Goal: Transaction & Acquisition: Purchase product/service

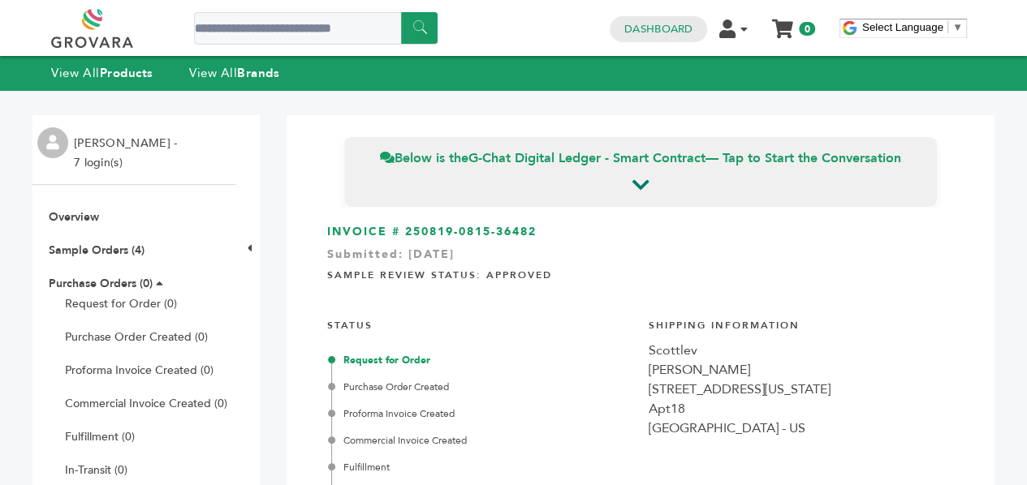
click at [120, 37] on link at bounding box center [110, 28] width 119 height 39
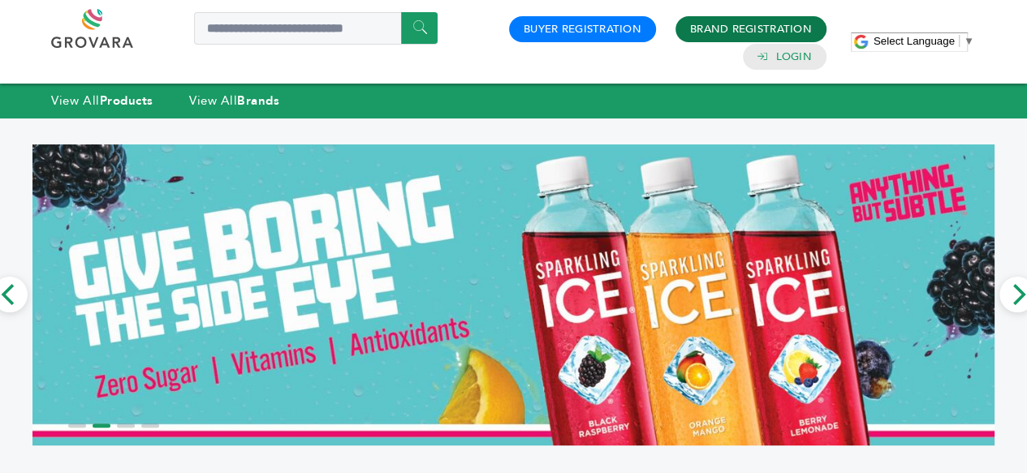
click at [758, 31] on link "Brand Registration" at bounding box center [751, 29] width 122 height 15
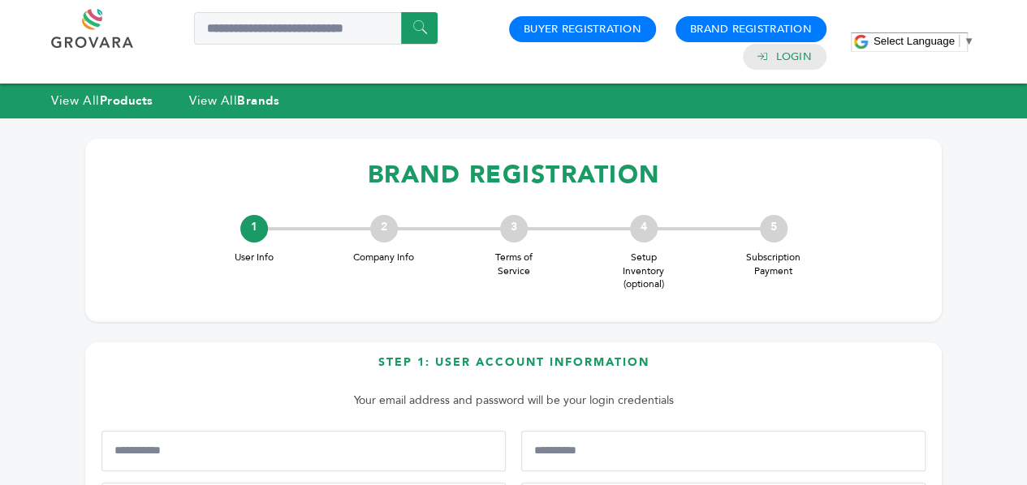
type input "**********"
click at [91, 34] on link at bounding box center [110, 28] width 119 height 39
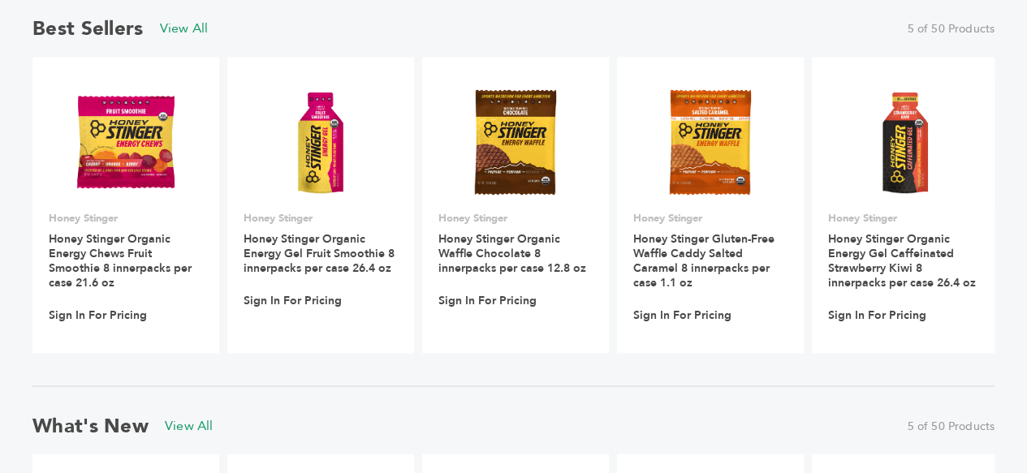
scroll to position [1192, 0]
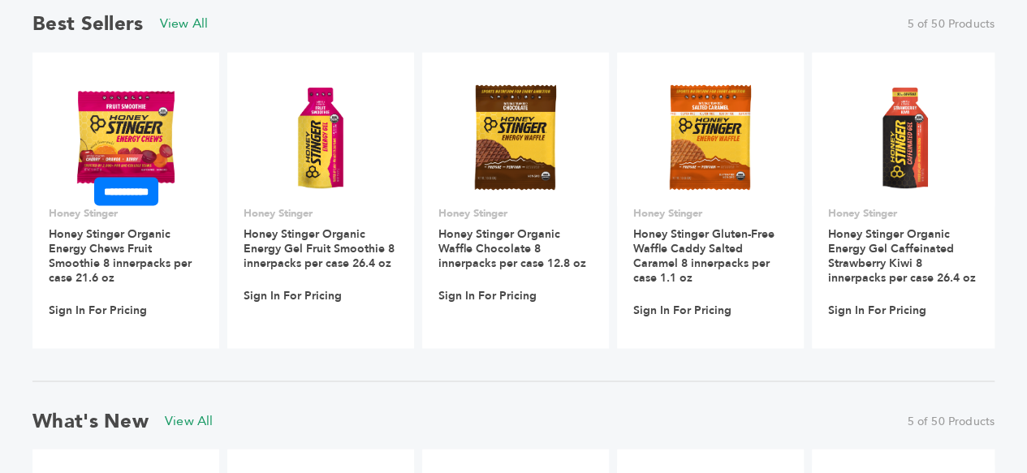
click at [138, 132] on img at bounding box center [126, 138] width 118 height 118
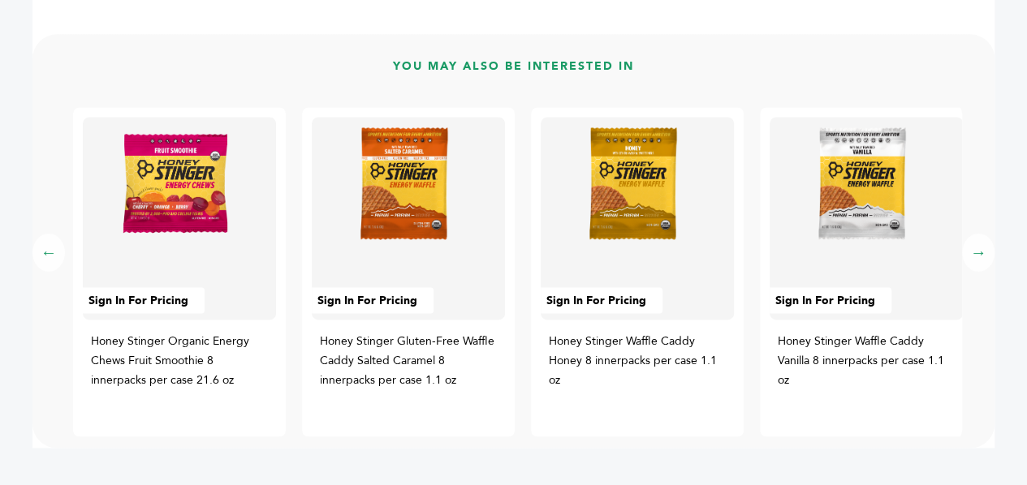
scroll to position [1028, 0]
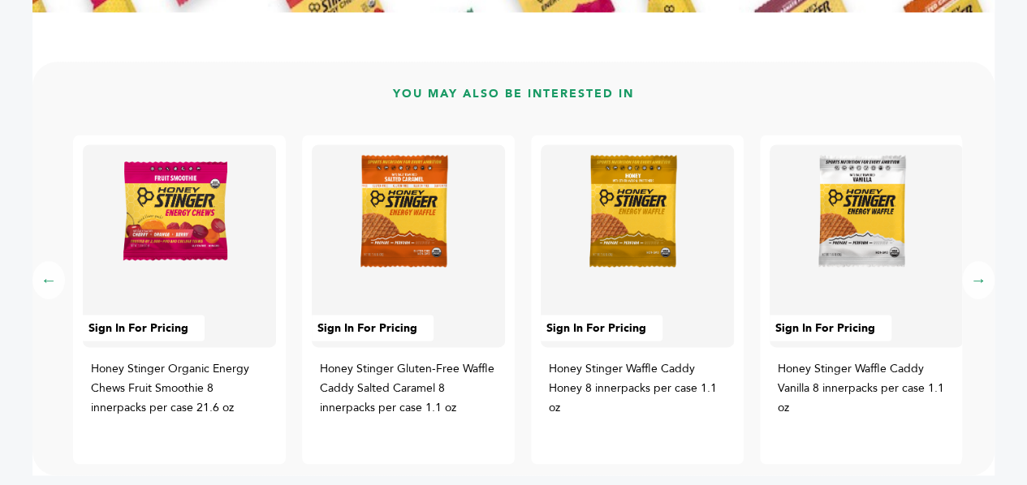
drag, startPoint x: 1033, startPoint y: 79, endPoint x: 1022, endPoint y: 341, distance: 262.5
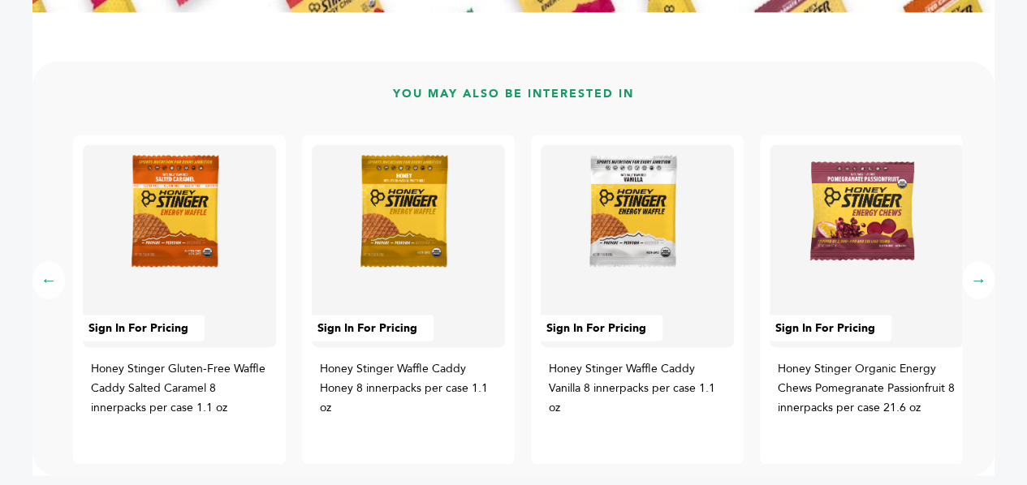
click at [974, 279] on button "→" at bounding box center [978, 280] width 32 height 38
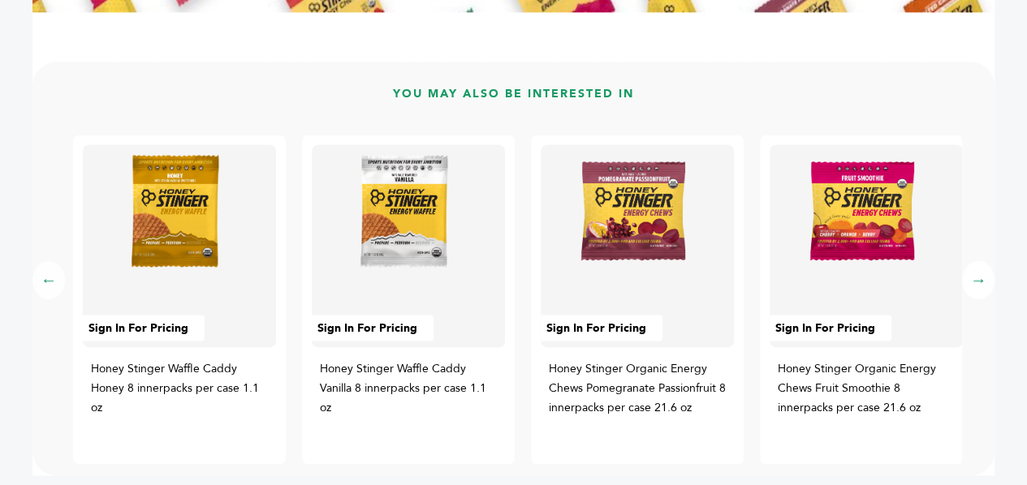
click at [974, 279] on button "→" at bounding box center [978, 280] width 32 height 38
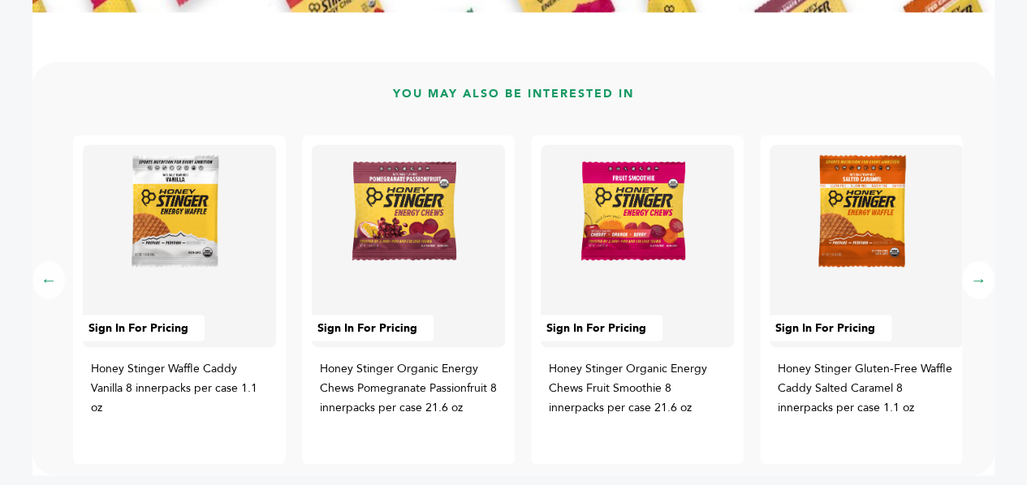
click at [974, 279] on button "→" at bounding box center [978, 280] width 32 height 38
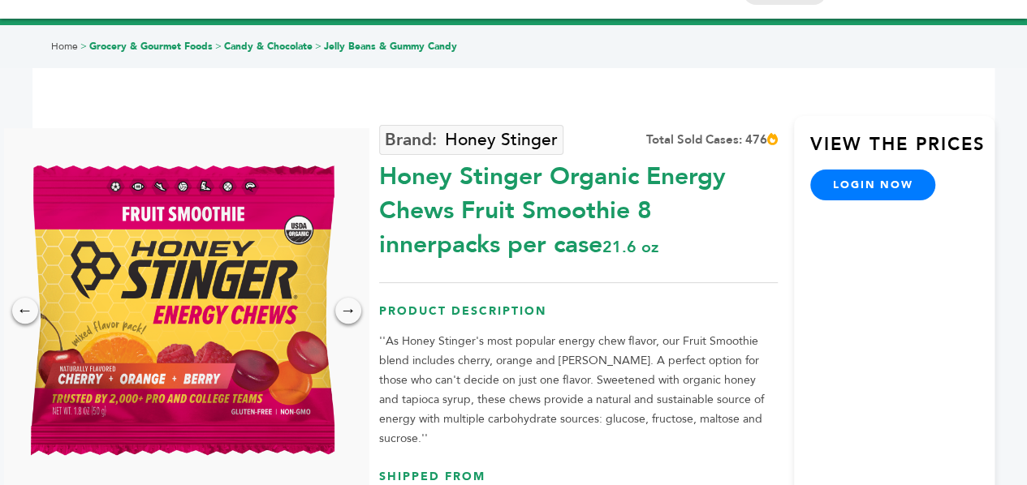
scroll to position [0, 0]
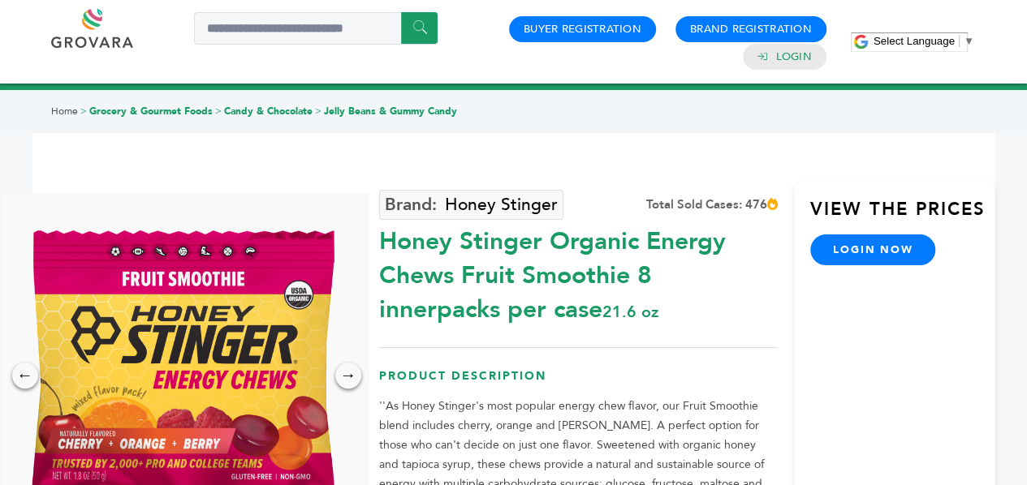
click at [96, 40] on link at bounding box center [110, 28] width 119 height 39
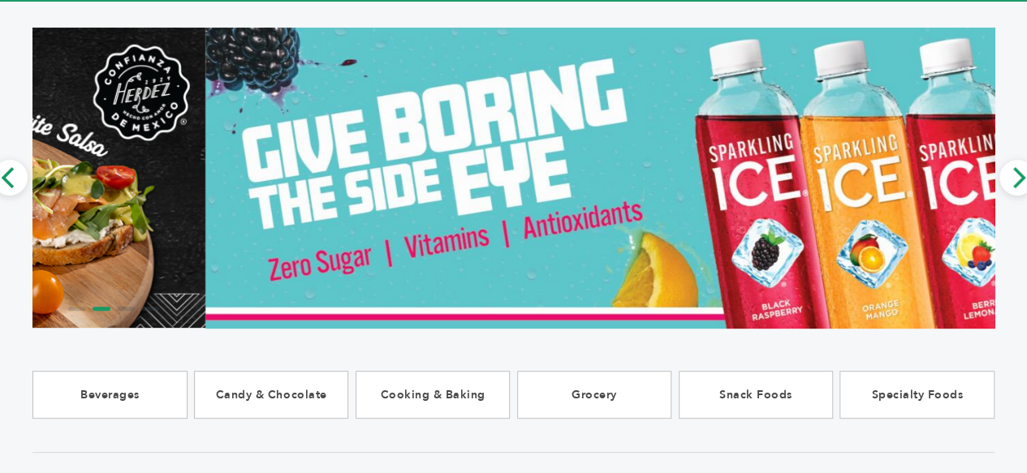
scroll to position [120, 0]
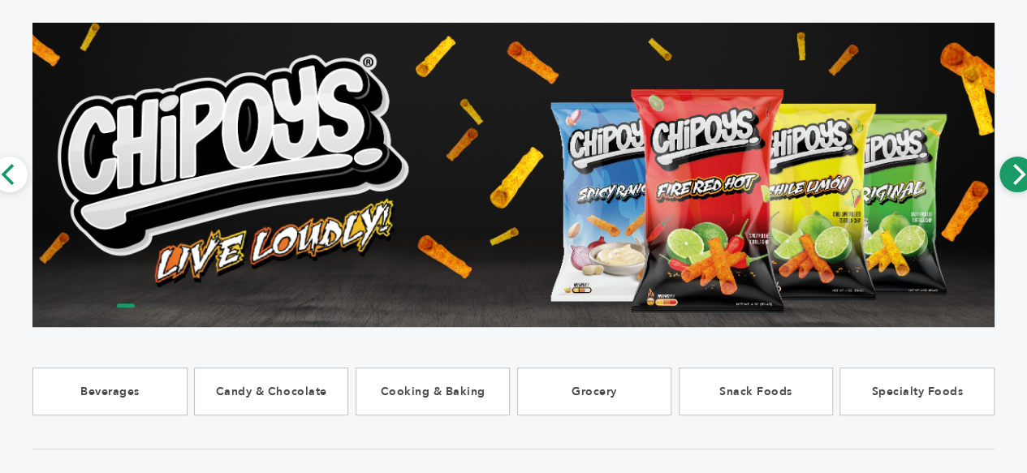
click at [1020, 181] on icon "Next" at bounding box center [1017, 174] width 21 height 21
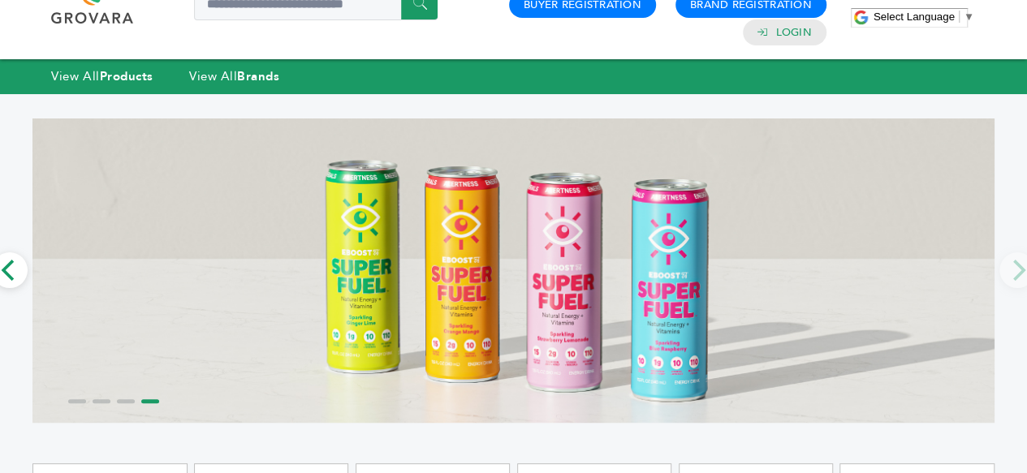
scroll to position [0, 0]
